Goal: Navigation & Orientation: Understand site structure

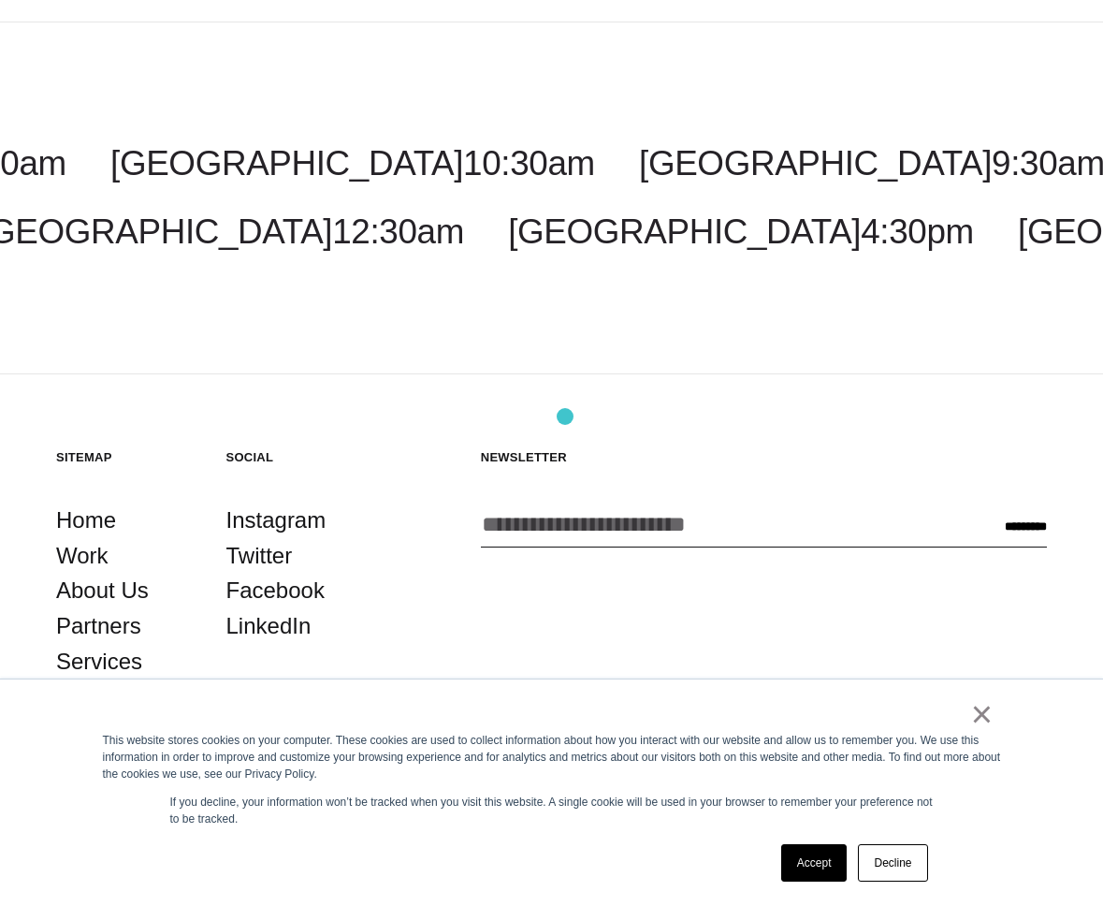
scroll to position [198, 0]
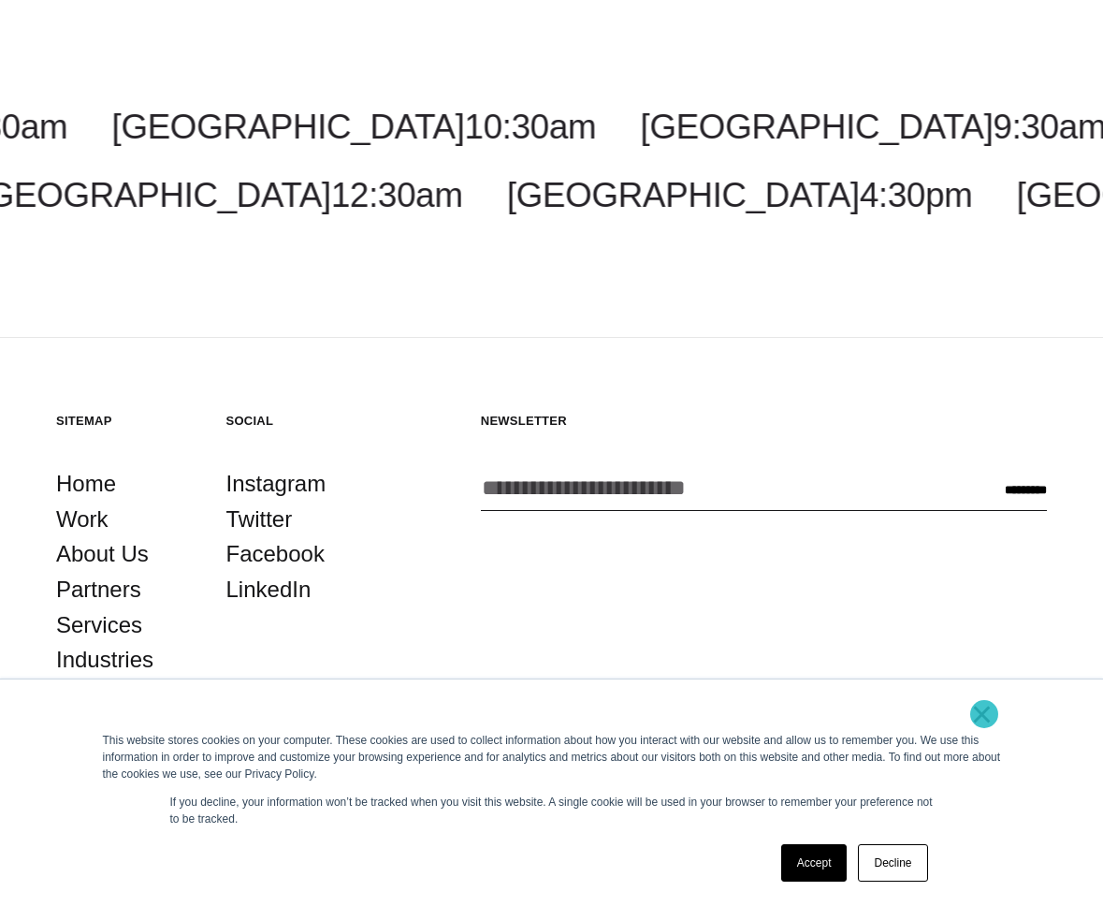
click at [985, 714] on link "×" at bounding box center [983, 714] width 22 height 17
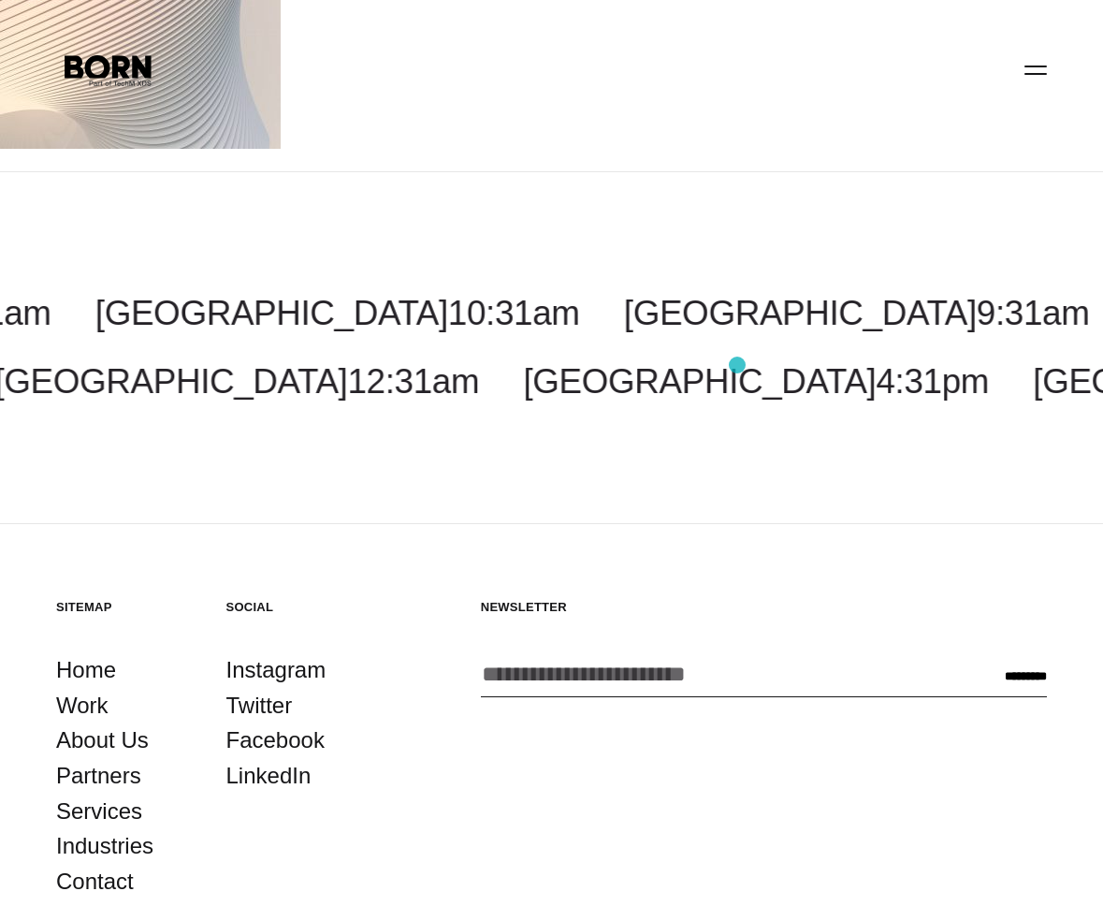
scroll to position [0, 0]
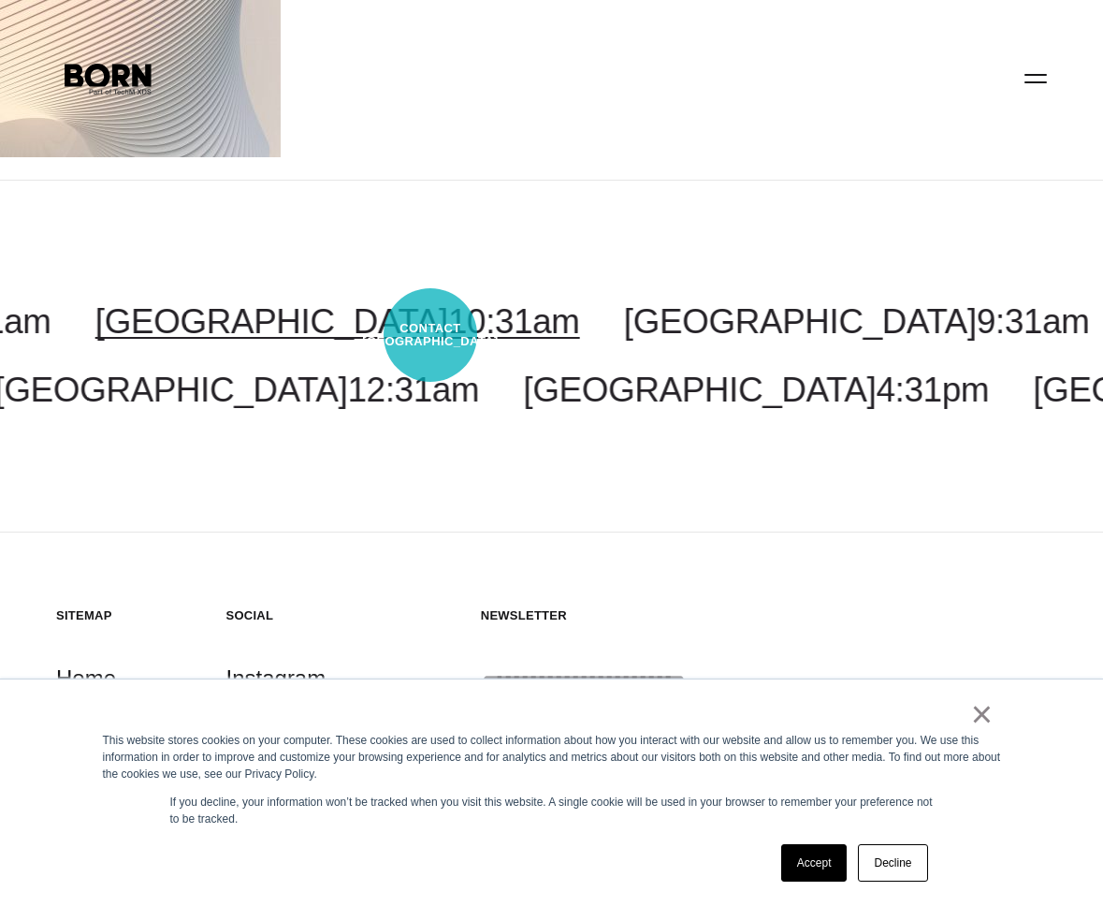
click at [431, 335] on link "[GEOGRAPHIC_DATA] 10:31am" at bounding box center [337, 321] width 485 height 38
select select "*******"
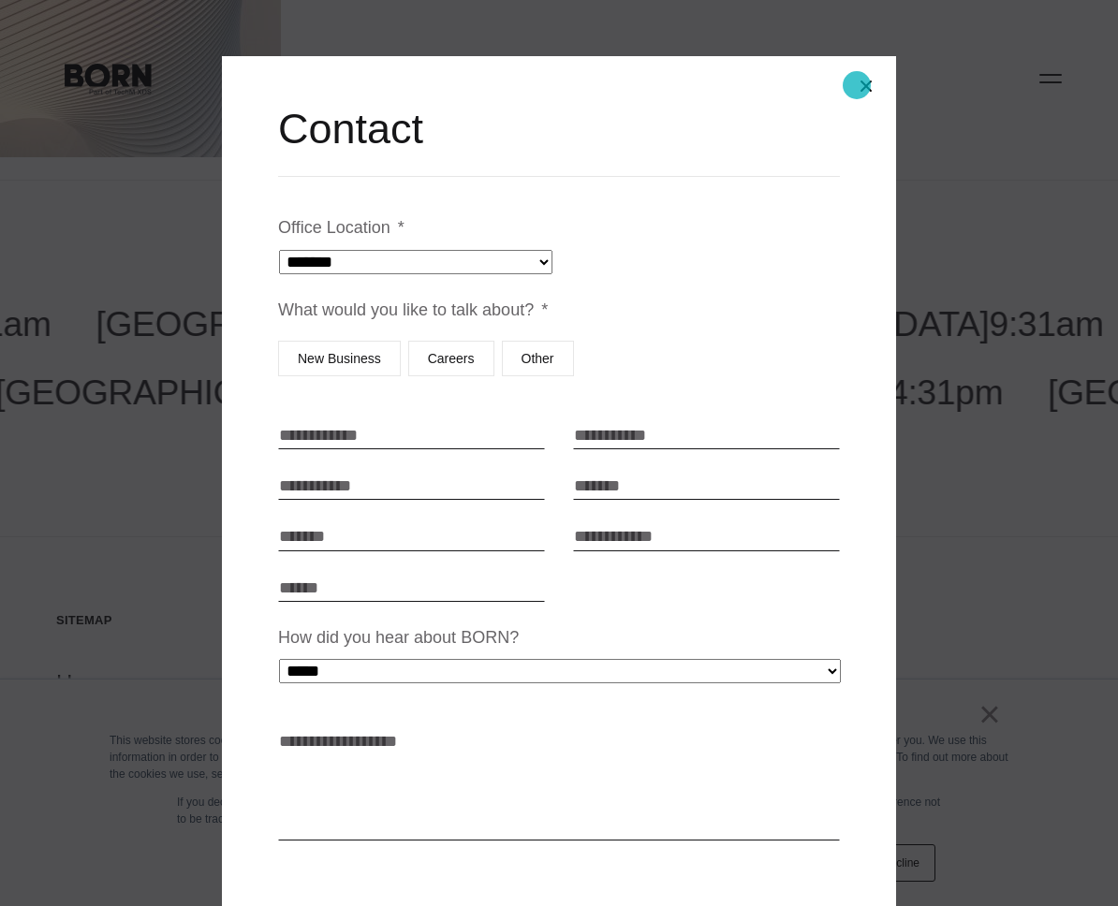
click at [849, 90] on button "Close modal" at bounding box center [865, 86] width 45 height 45
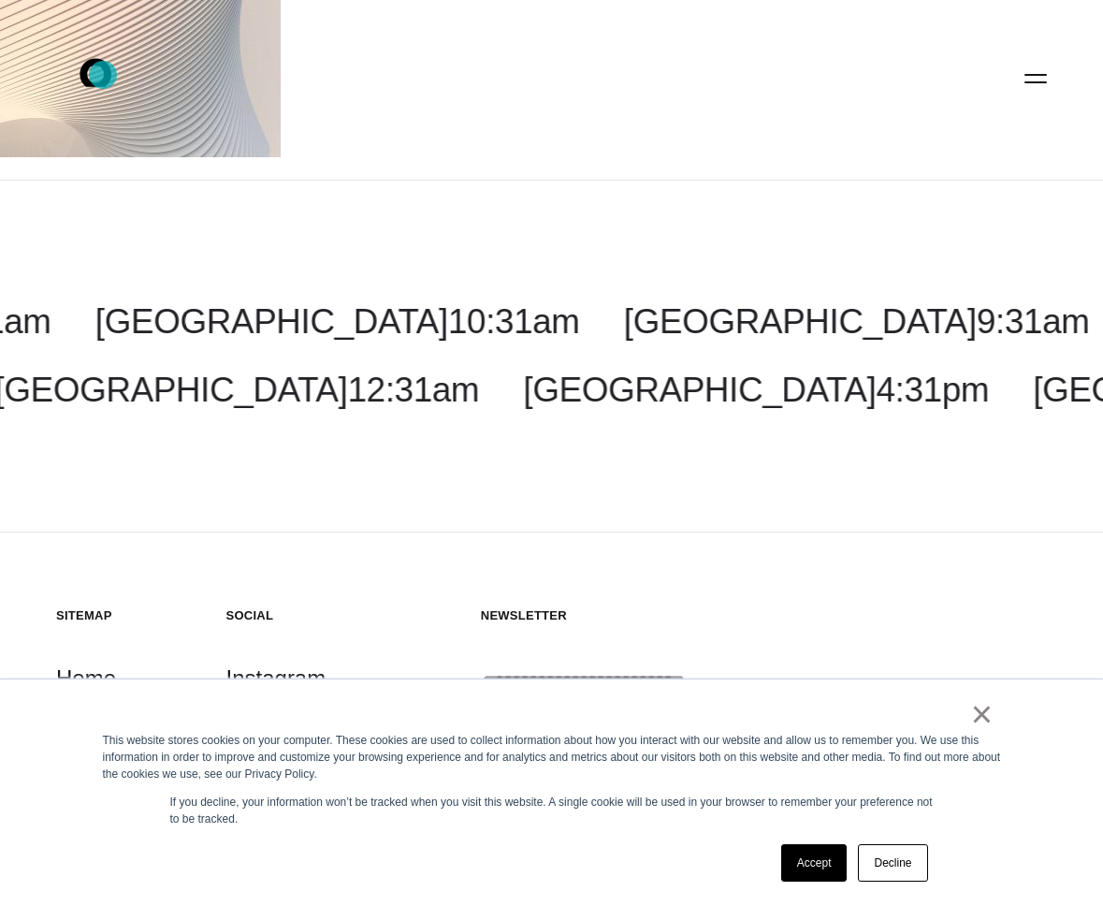
click at [103, 75] on icon ".st0{display:none;} .st1{display:inline;} .st2{font-family:'HelveticaNeue-Mediu…" at bounding box center [109, 77] width 120 height 49
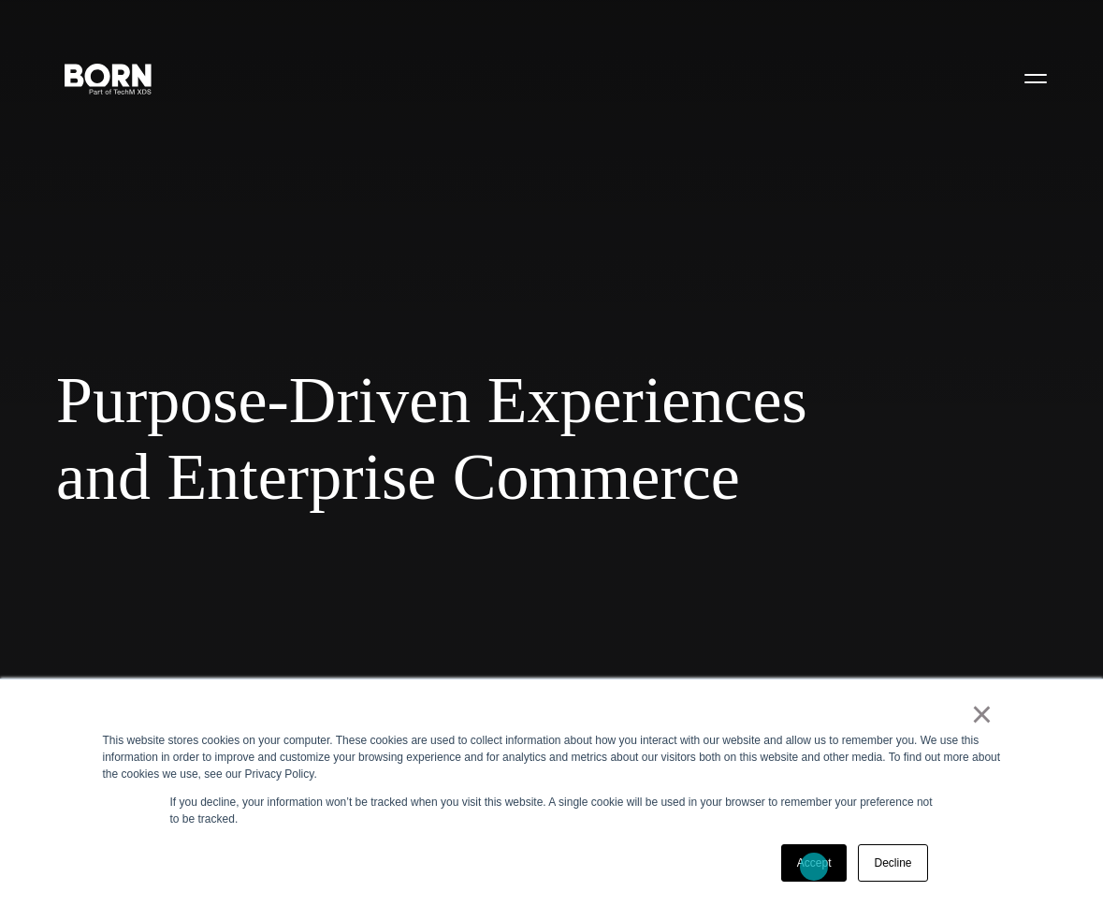
click at [814, 867] on link "Accept" at bounding box center [815, 862] width 66 height 37
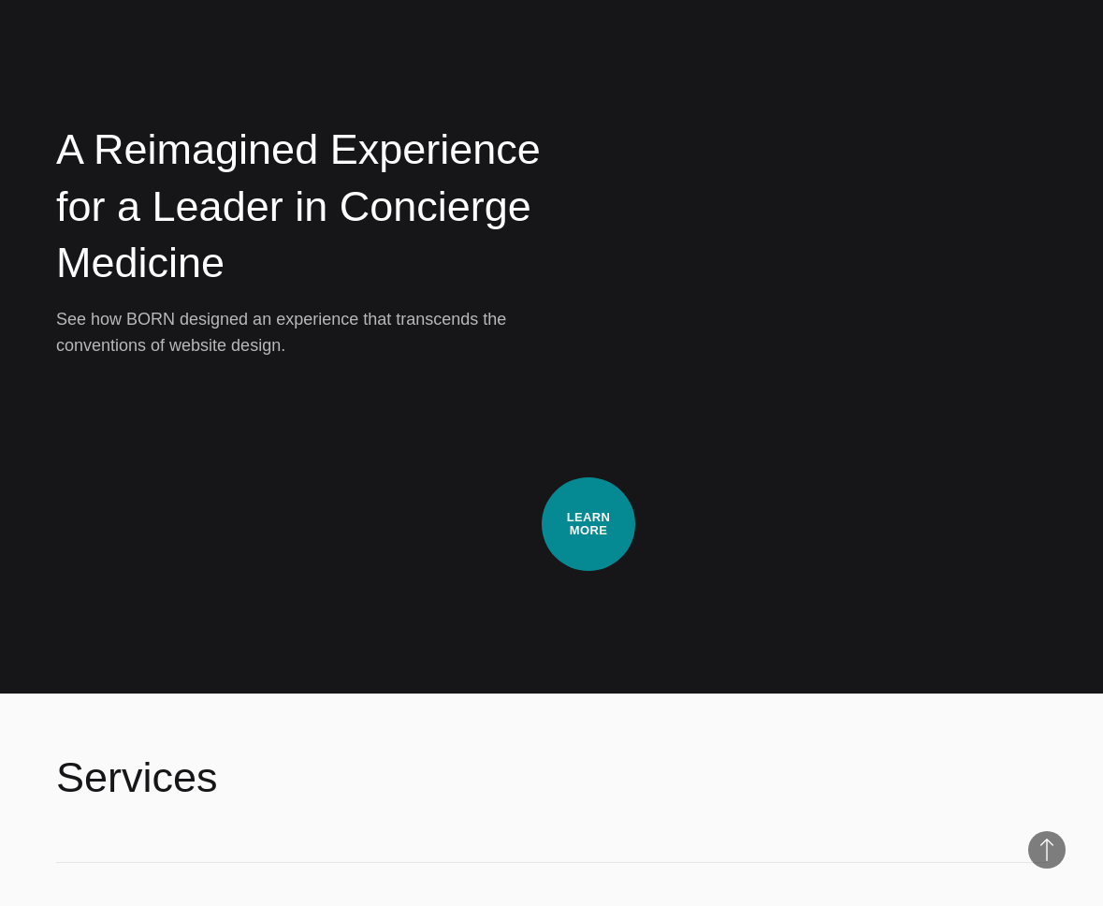
scroll to position [4493, 0]
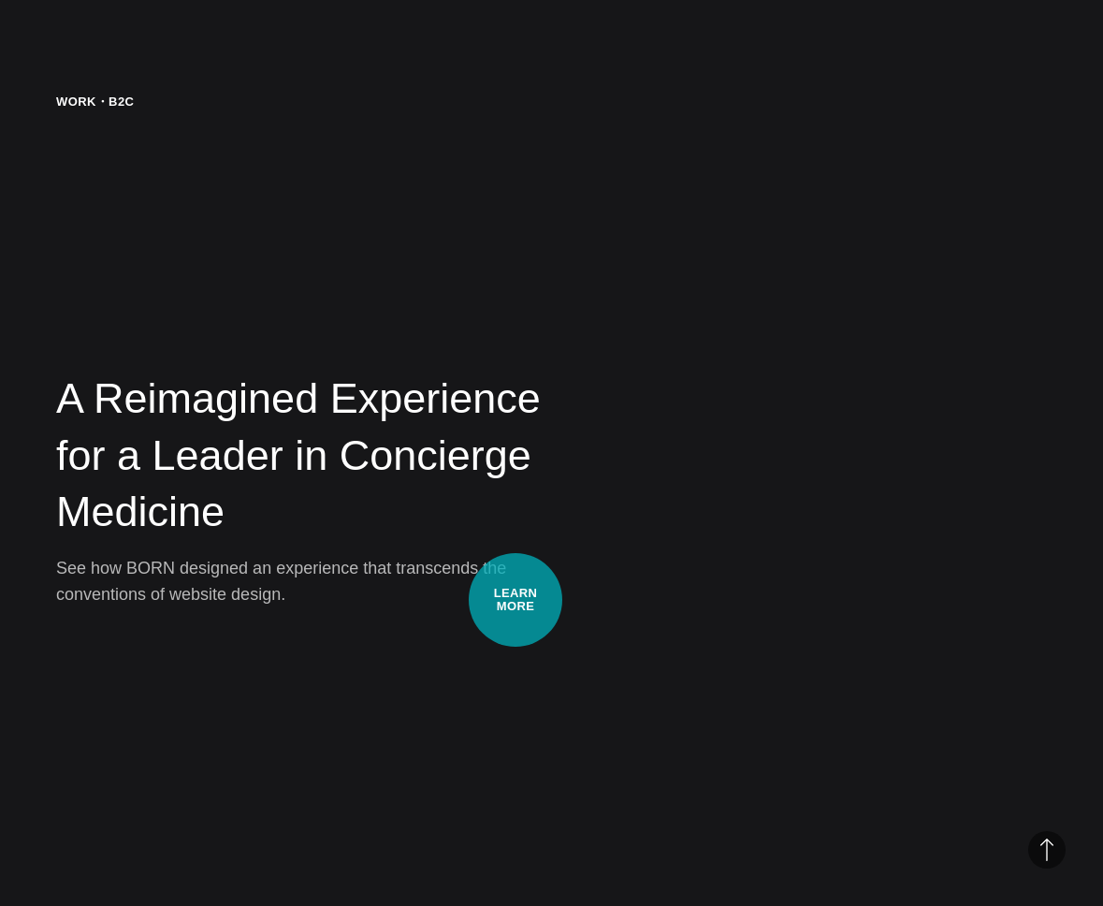
click at [516, 600] on p "See how BORN designed an experience that transcends the conventions of website …" at bounding box center [290, 581] width 468 height 52
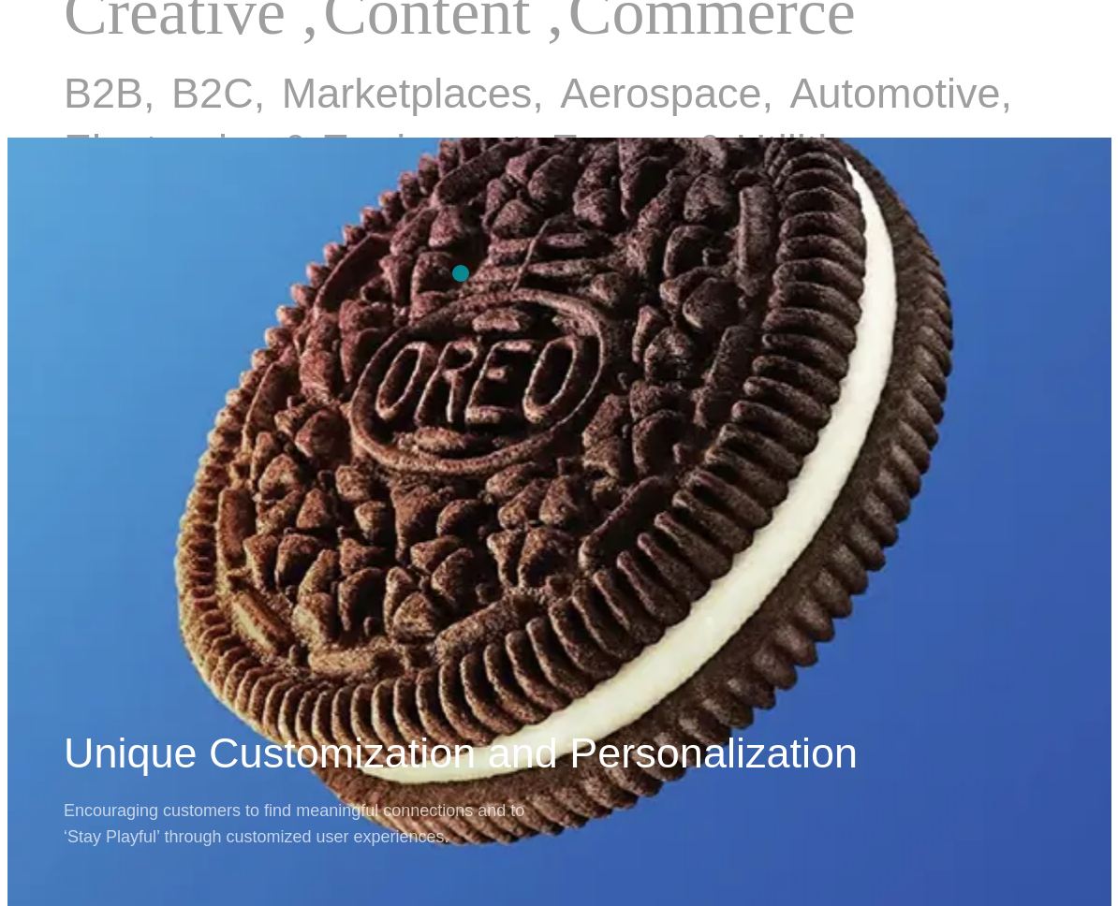
scroll to position [0, 0]
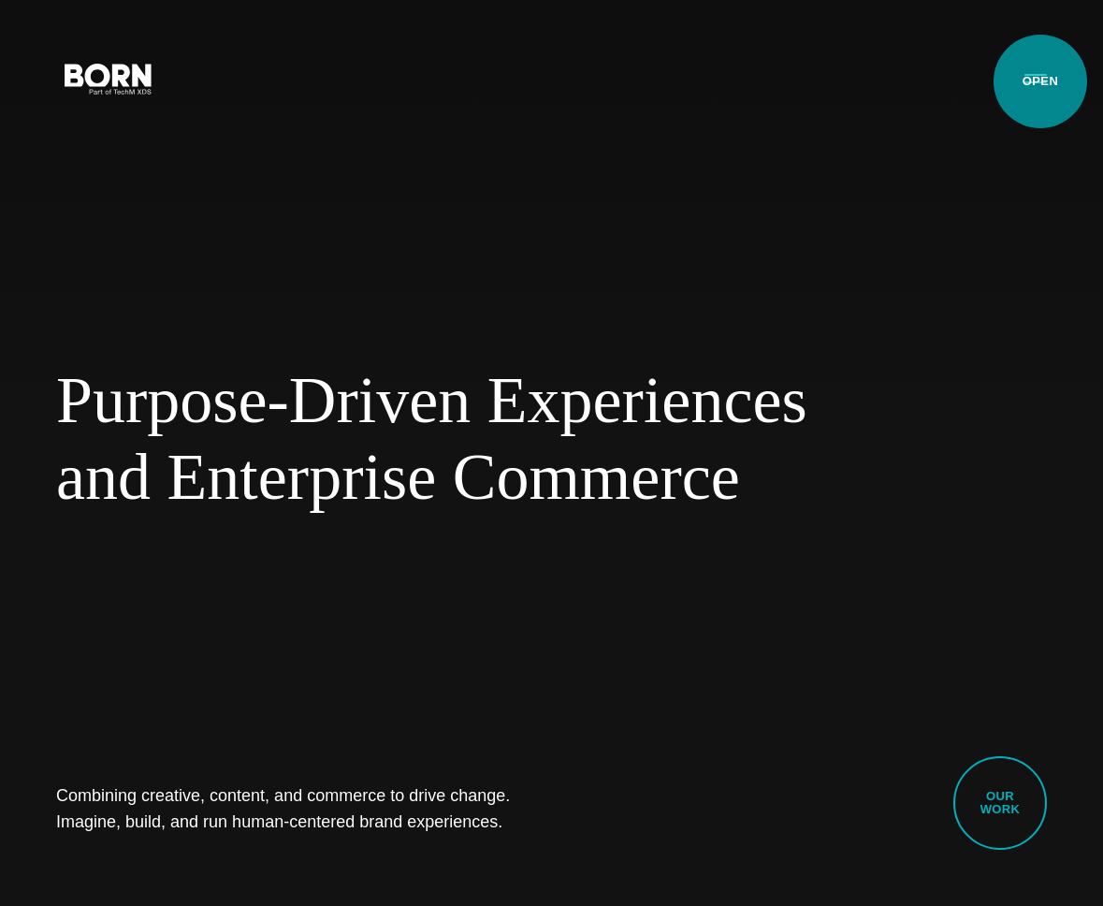
click at [1033, 76] on button "Primary Menu" at bounding box center [1036, 77] width 45 height 39
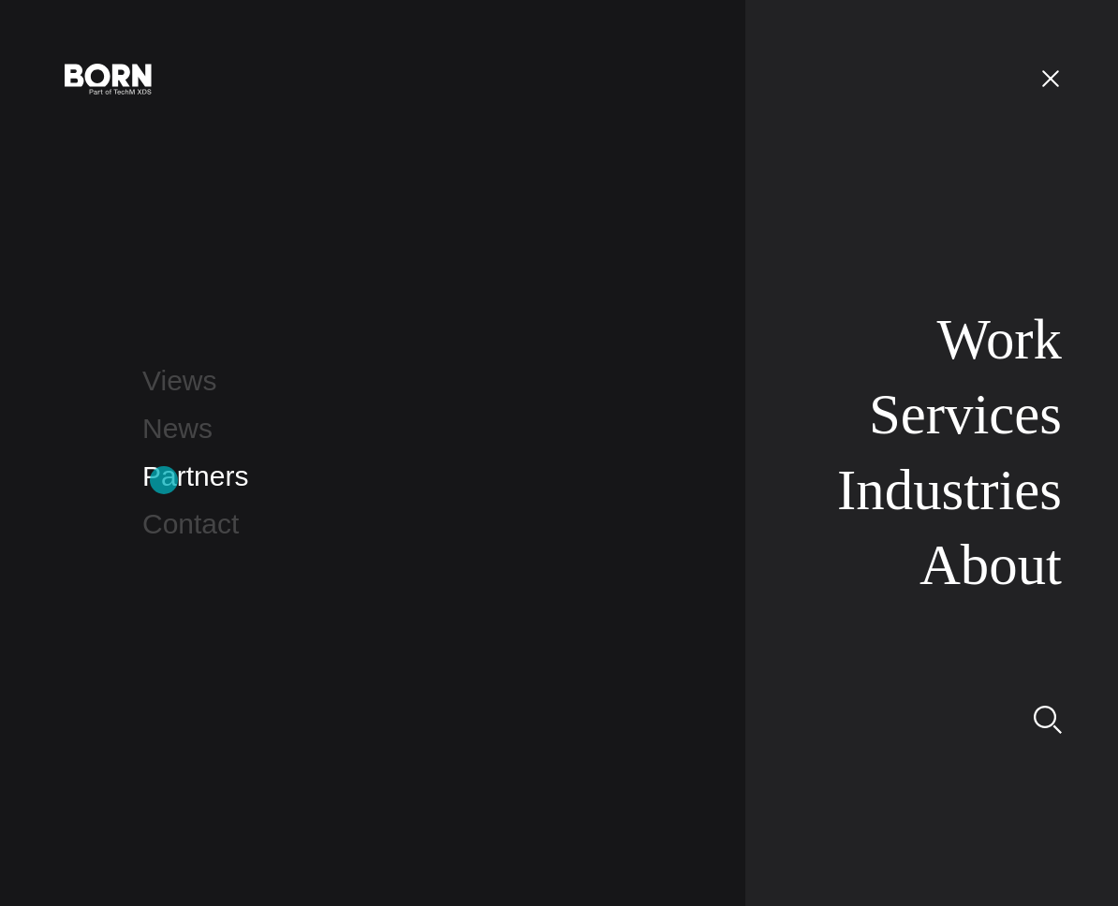
click at [164, 481] on link "Partners" at bounding box center [195, 475] width 106 height 31
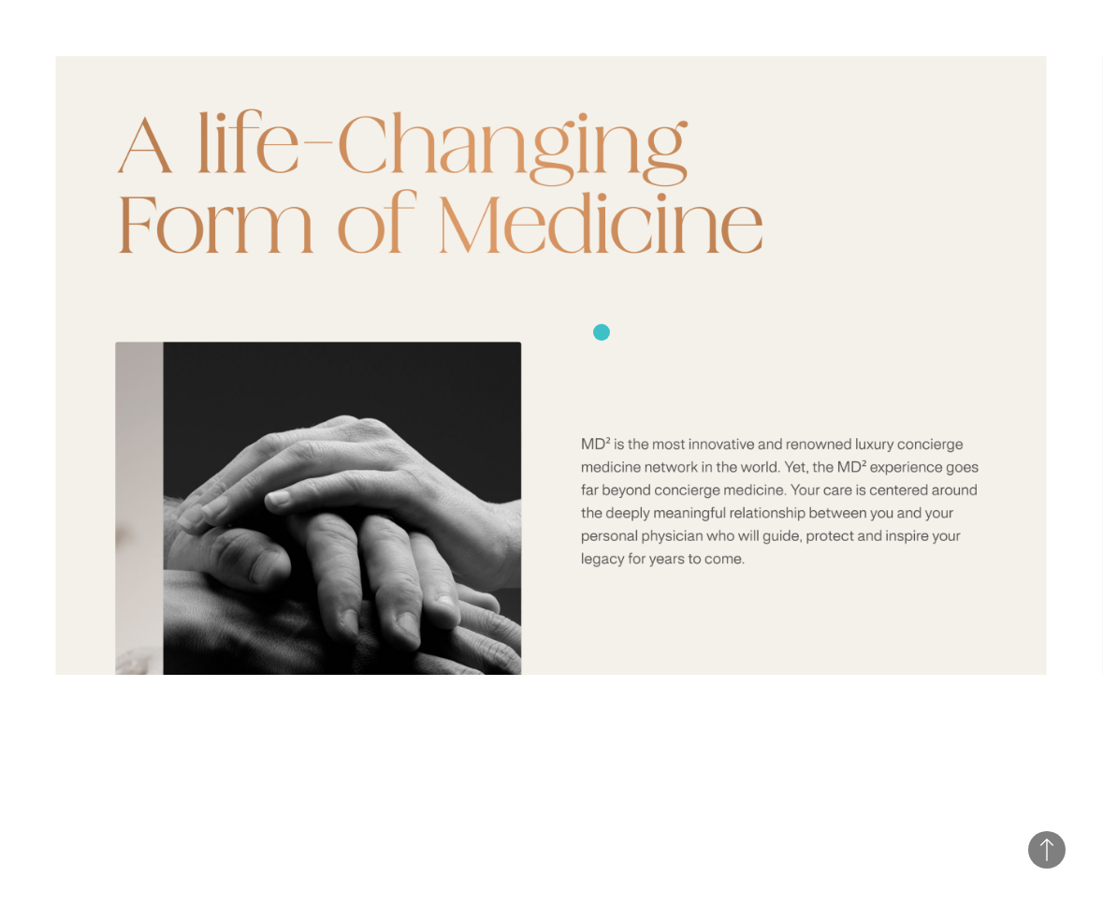
scroll to position [6041, 0]
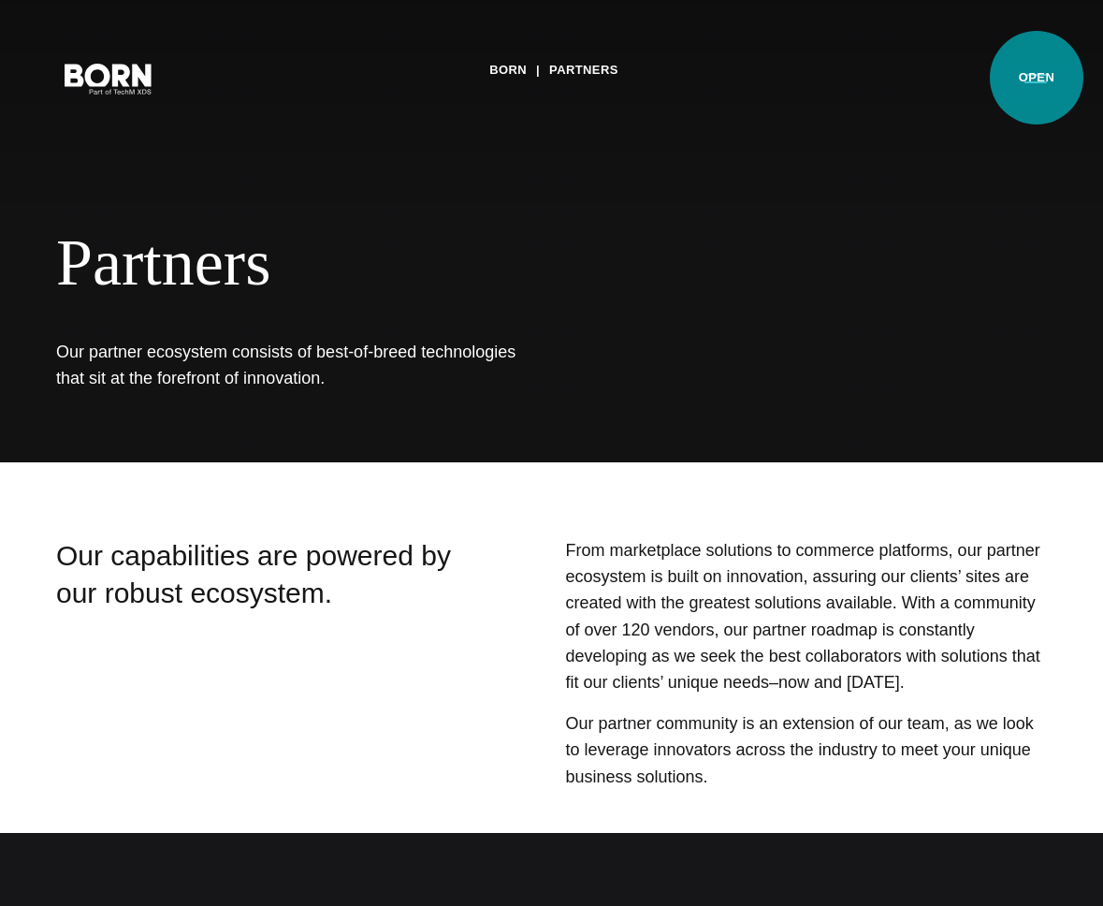
click at [1037, 78] on button "Primary Menu" at bounding box center [1036, 77] width 45 height 39
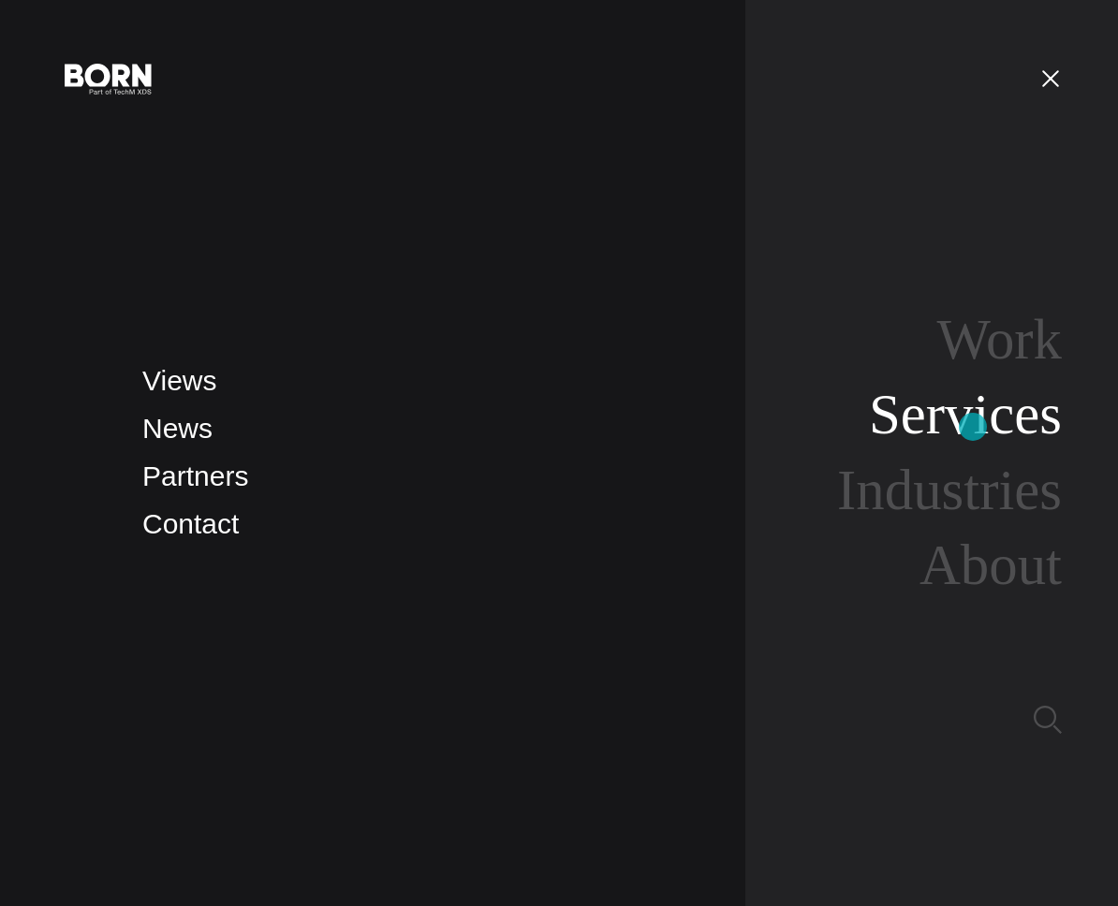
click at [972, 427] on link "Services" at bounding box center [965, 414] width 193 height 63
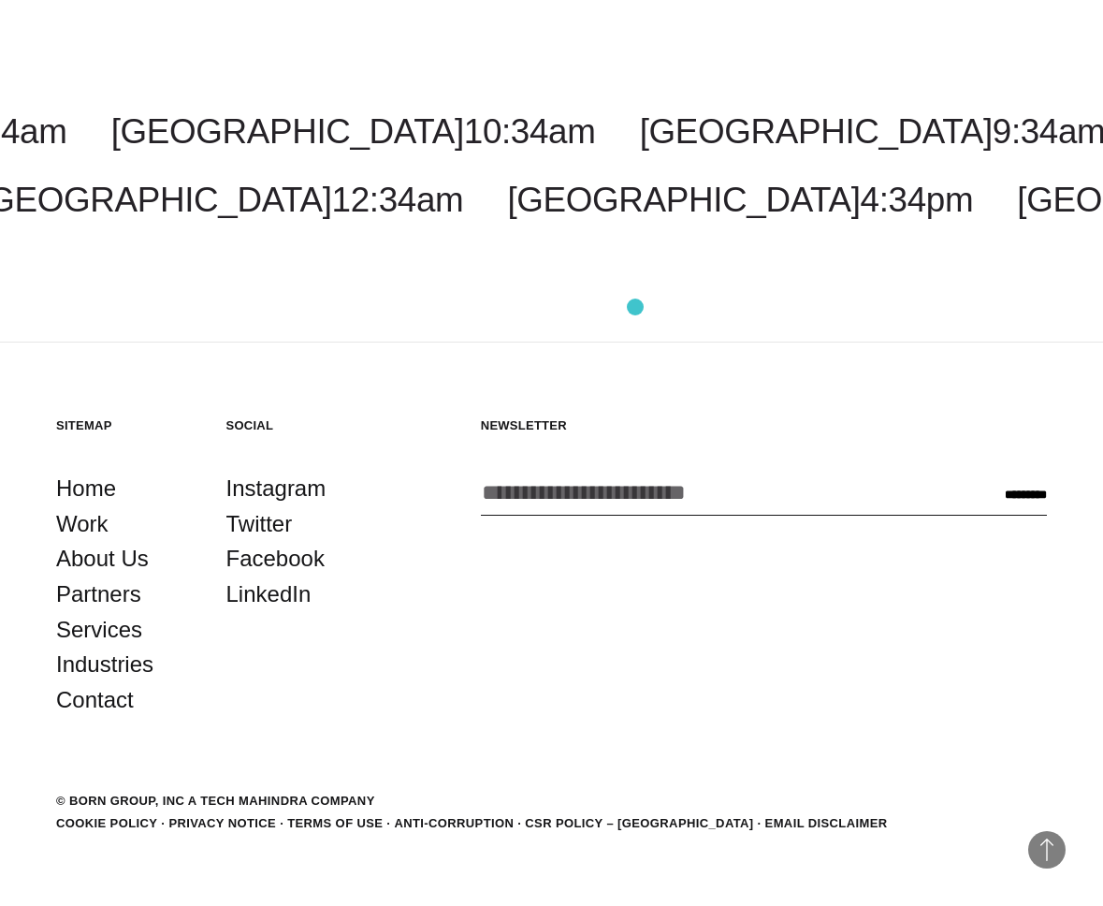
scroll to position [3716, 0]
